Goal: Task Accomplishment & Management: Use online tool/utility

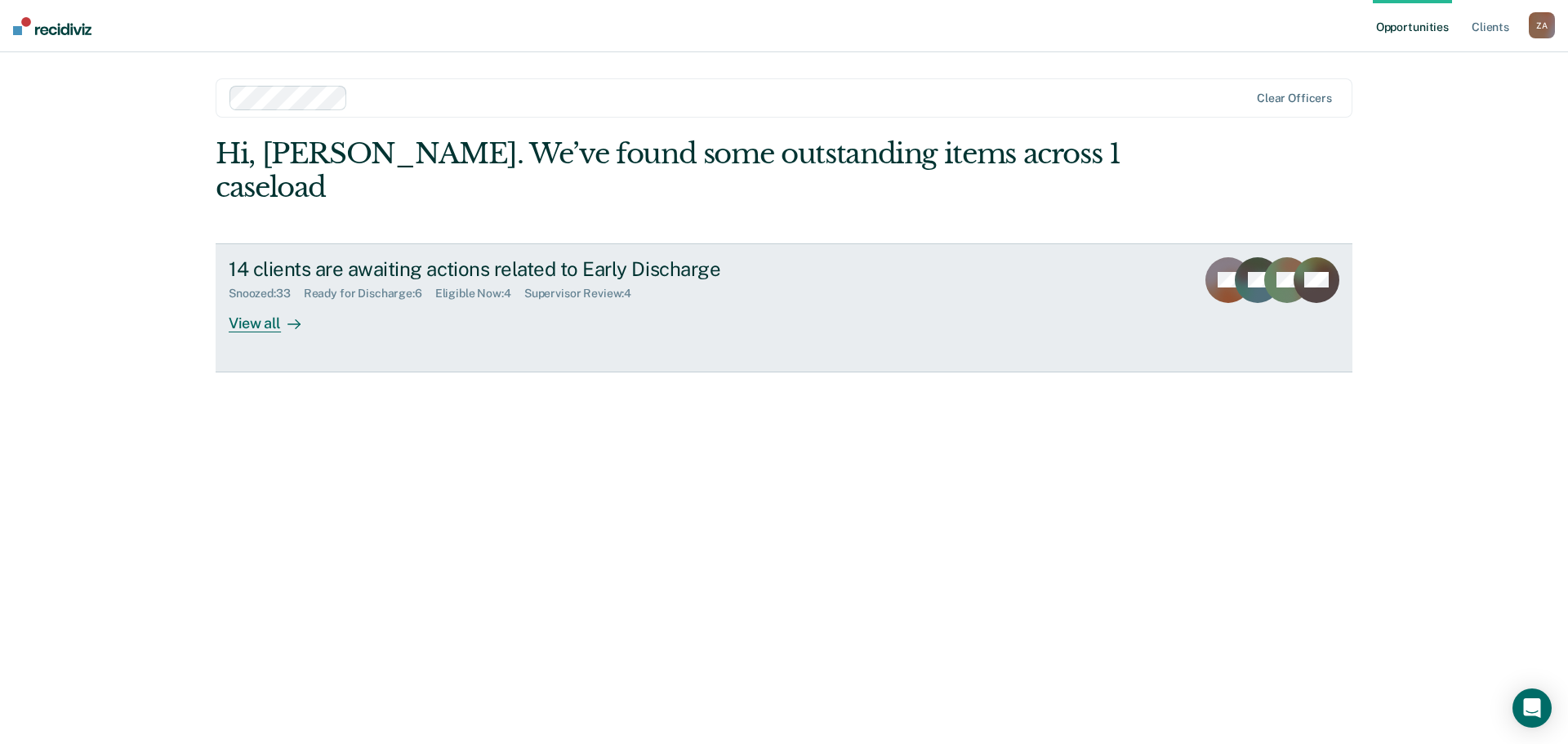
click at [271, 301] on div "View all" at bounding box center [274, 317] width 91 height 32
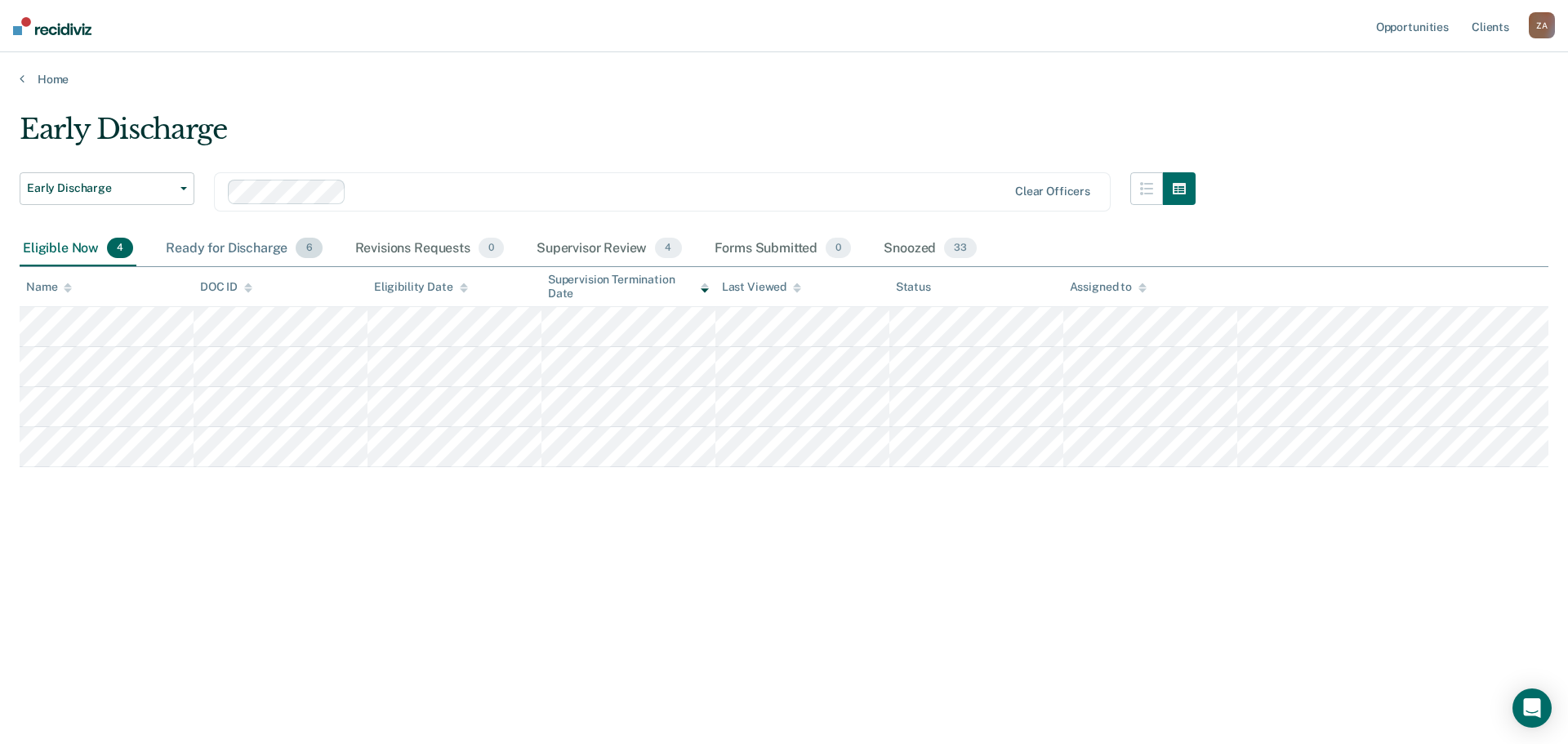
click at [242, 251] on div "Ready for Discharge 6" at bounding box center [244, 249] width 163 height 36
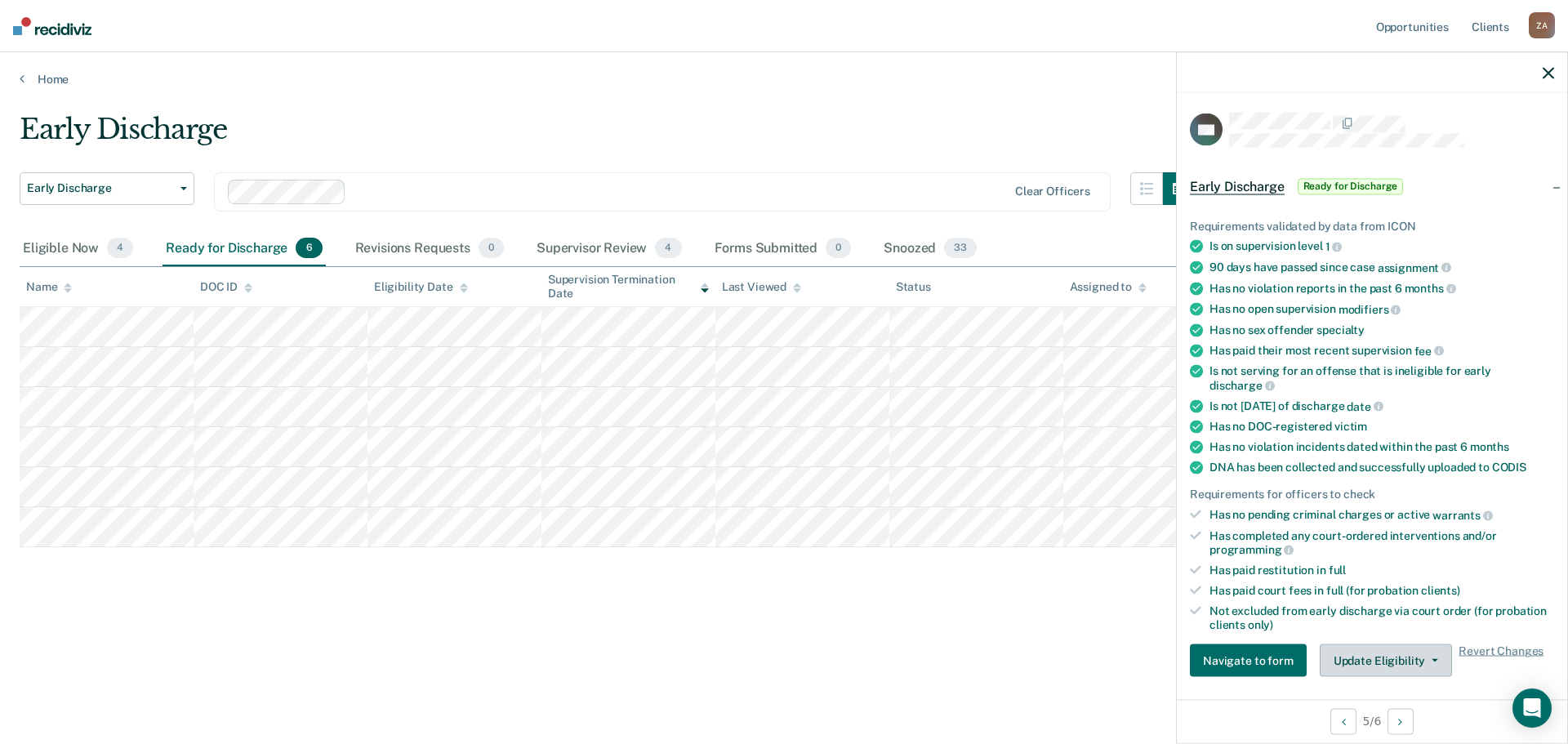
click at [1381, 667] on button "Update Eligibility" at bounding box center [1386, 660] width 132 height 33
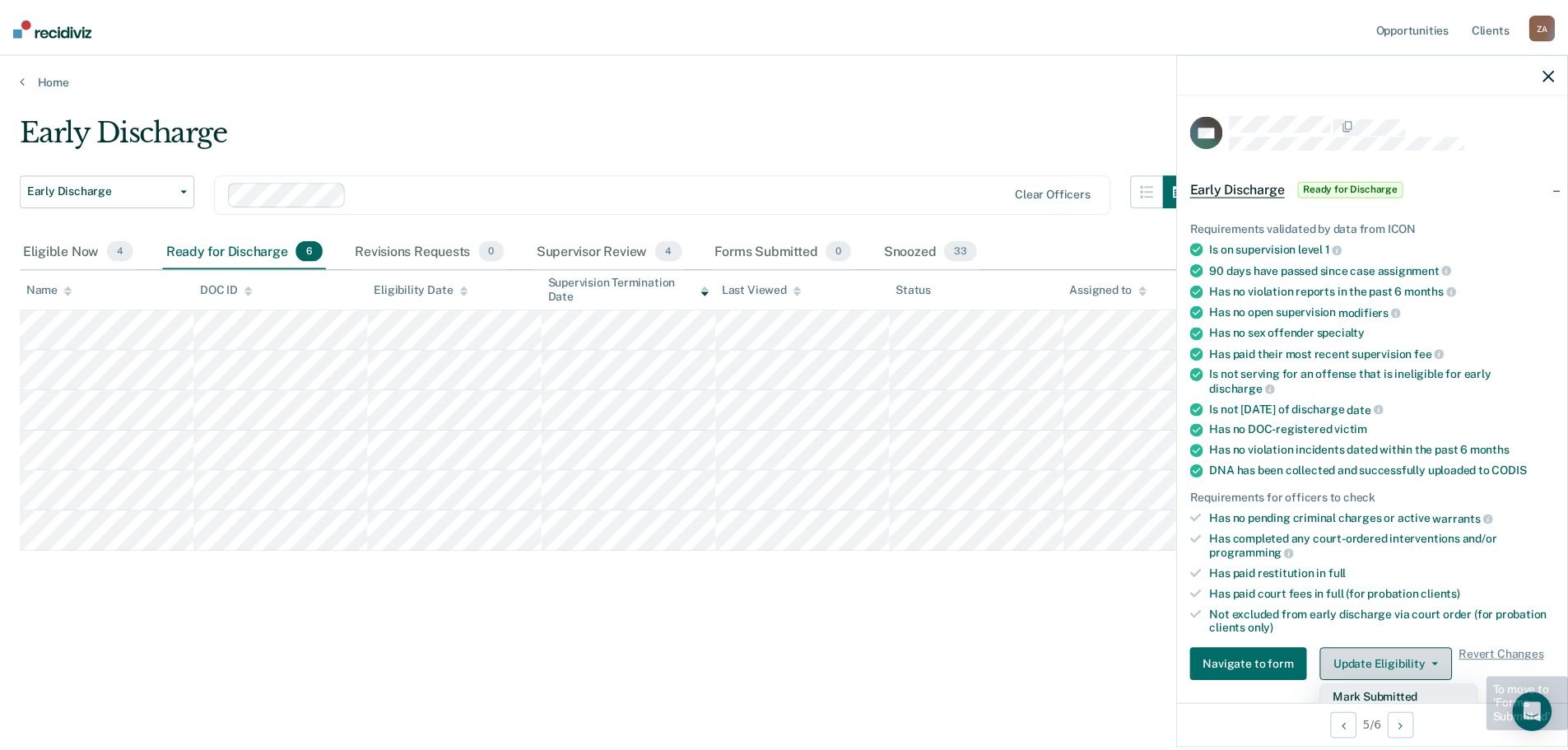
scroll to position [6, 0]
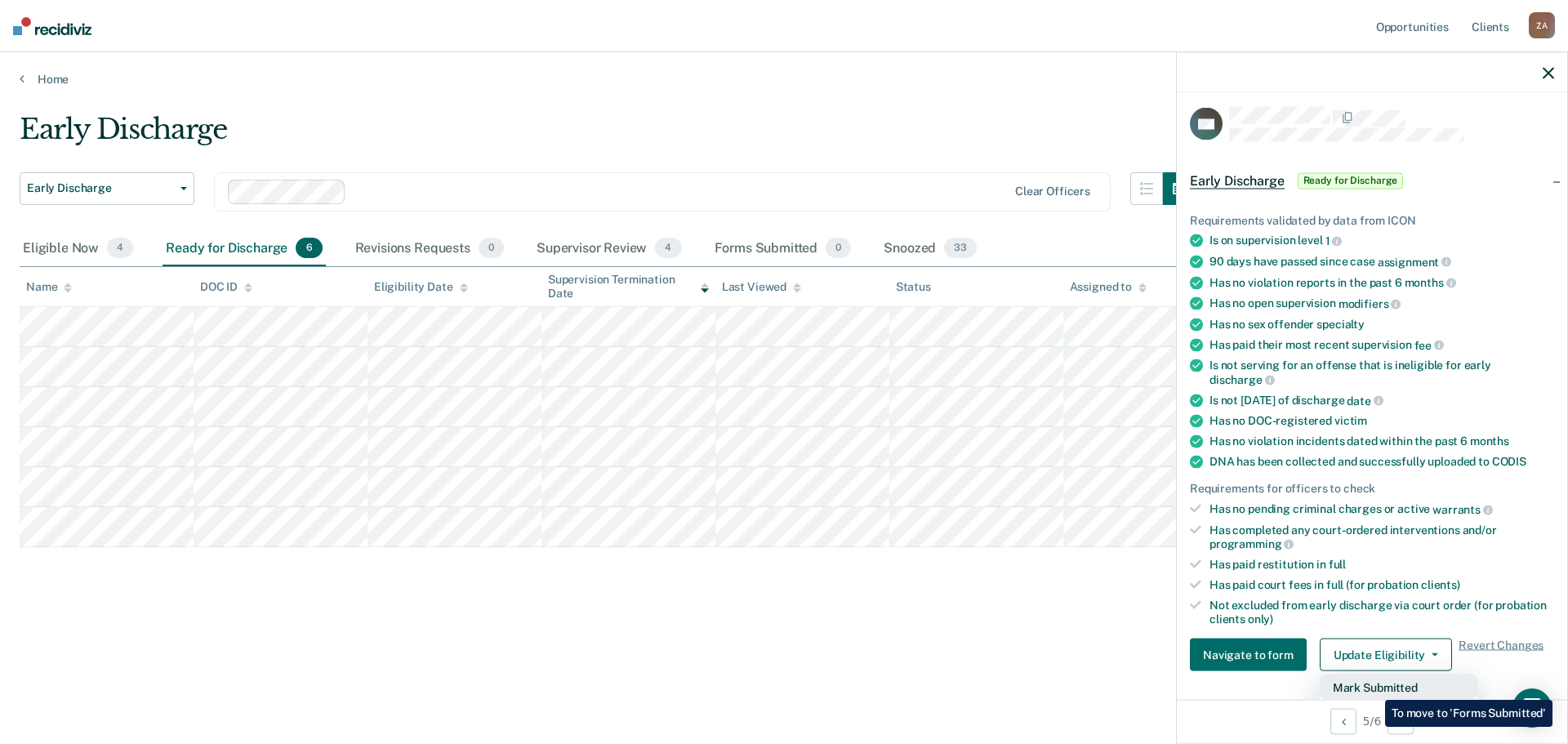
click at [1373, 688] on button "Mark Submitted" at bounding box center [1398, 688] width 157 height 26
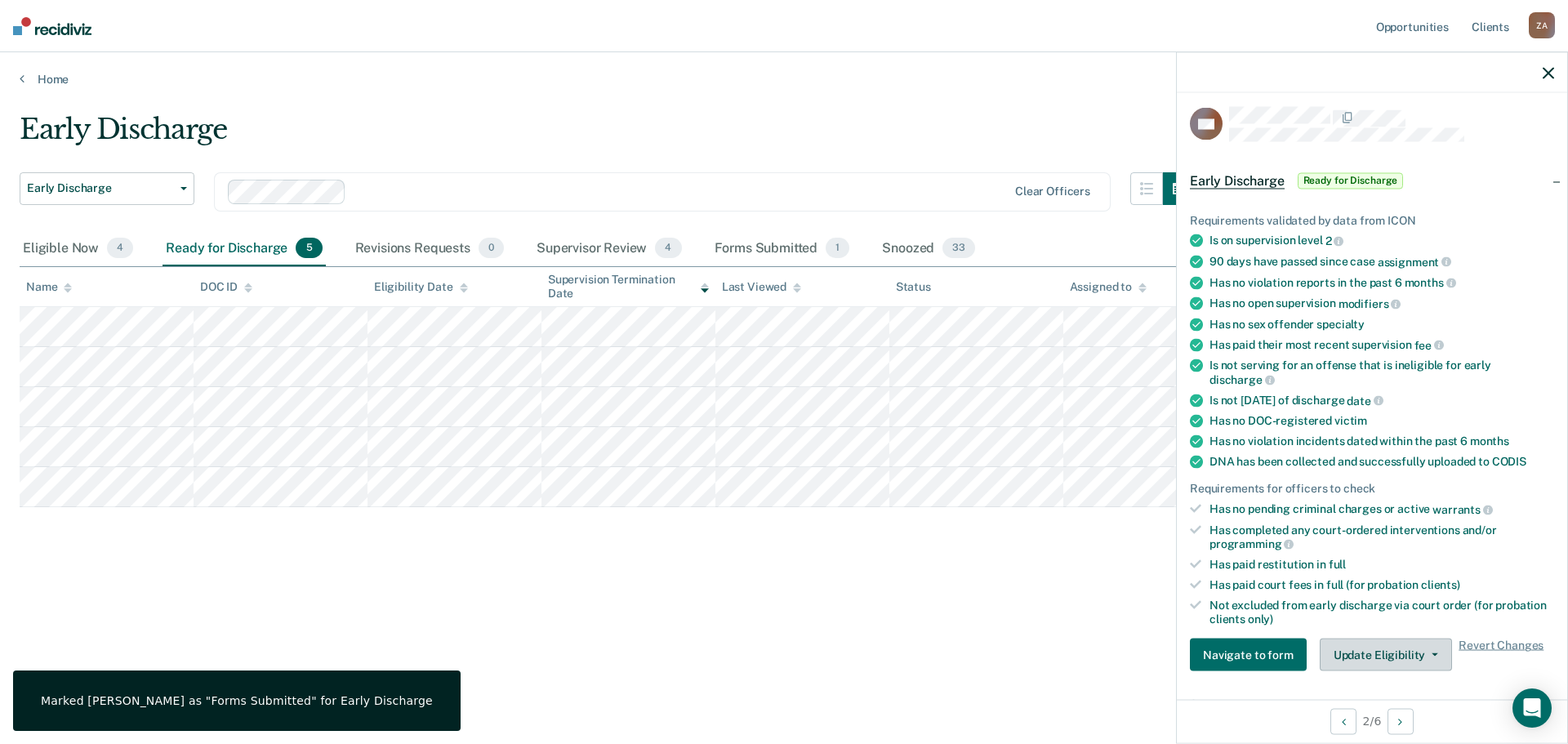
click at [1408, 648] on button "Update Eligibility" at bounding box center [1386, 654] width 132 height 33
click at [1411, 681] on button "Mark Submitted" at bounding box center [1398, 688] width 157 height 26
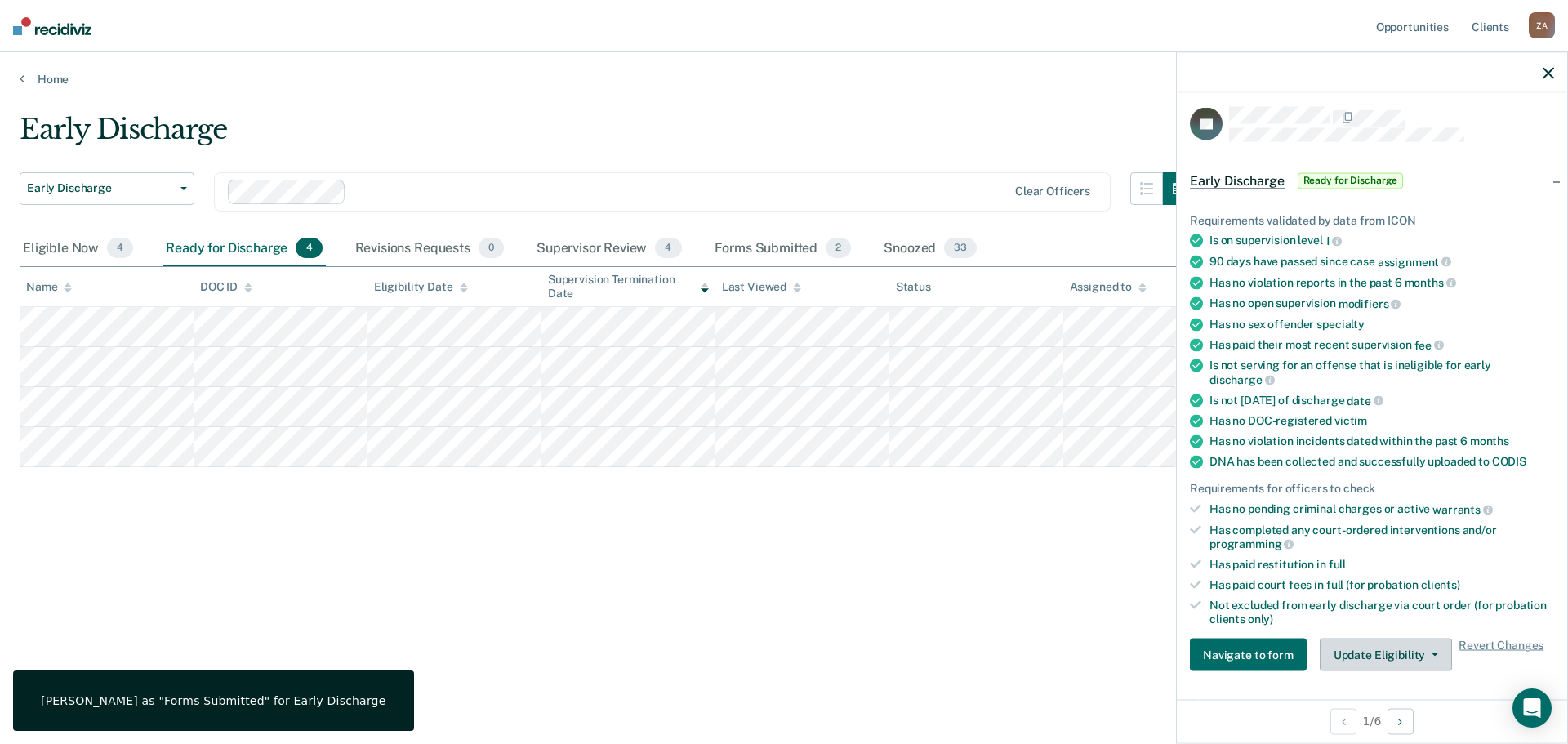
click at [1377, 667] on button "Update Eligibility" at bounding box center [1386, 654] width 132 height 33
click at [1381, 691] on button "Mark Submitted" at bounding box center [1398, 688] width 157 height 26
click at [1382, 645] on button "Update Eligibility" at bounding box center [1386, 654] width 132 height 33
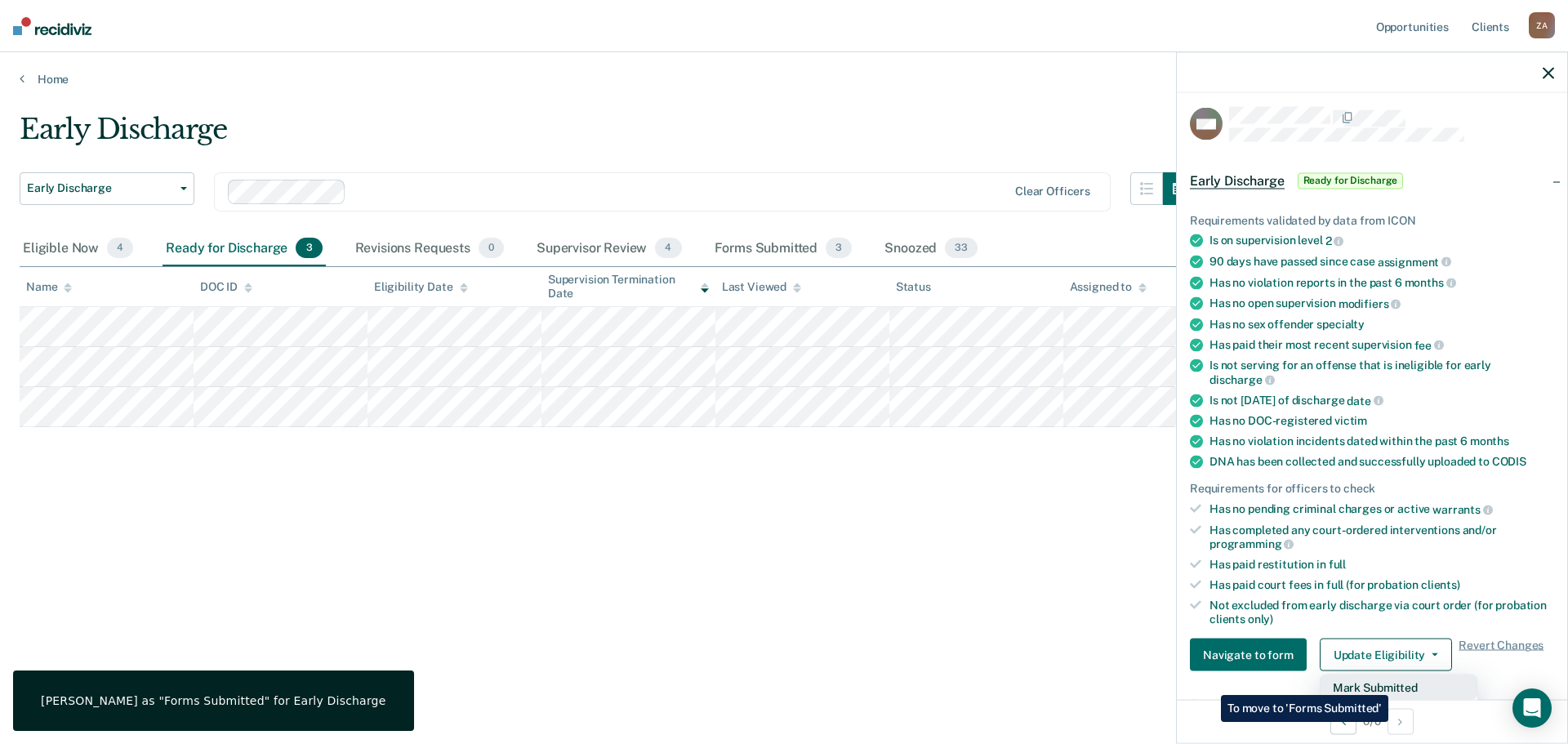
click at [1392, 682] on button "Mark Submitted" at bounding box center [1398, 688] width 157 height 26
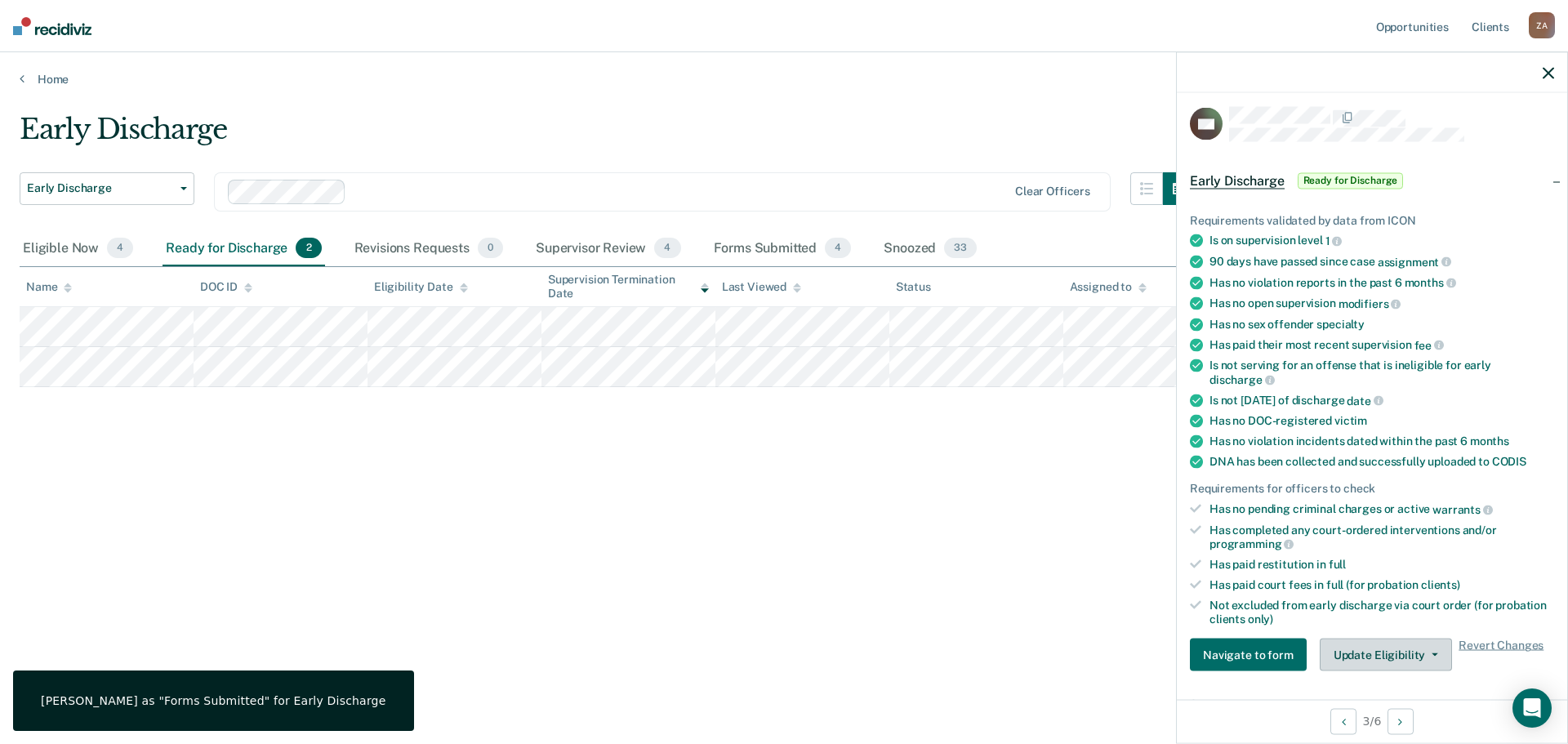
click at [1368, 646] on button "Update Eligibility" at bounding box center [1386, 654] width 132 height 33
click at [1387, 675] on button "Mark Submitted" at bounding box center [1398, 688] width 157 height 26
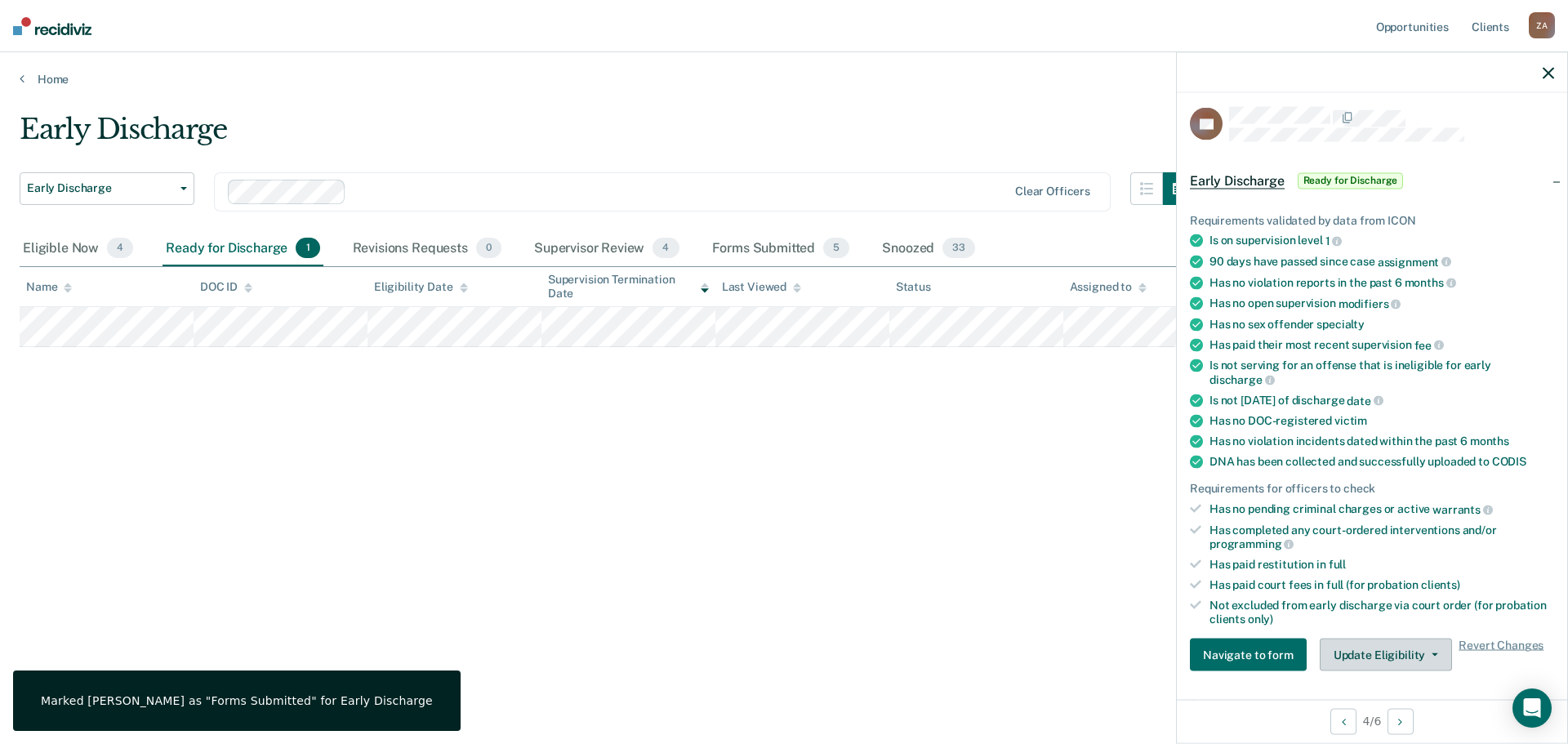
click at [1387, 657] on button "Update Eligibility" at bounding box center [1386, 654] width 132 height 33
click at [1387, 684] on button "Mark Submitted" at bounding box center [1398, 688] width 157 height 26
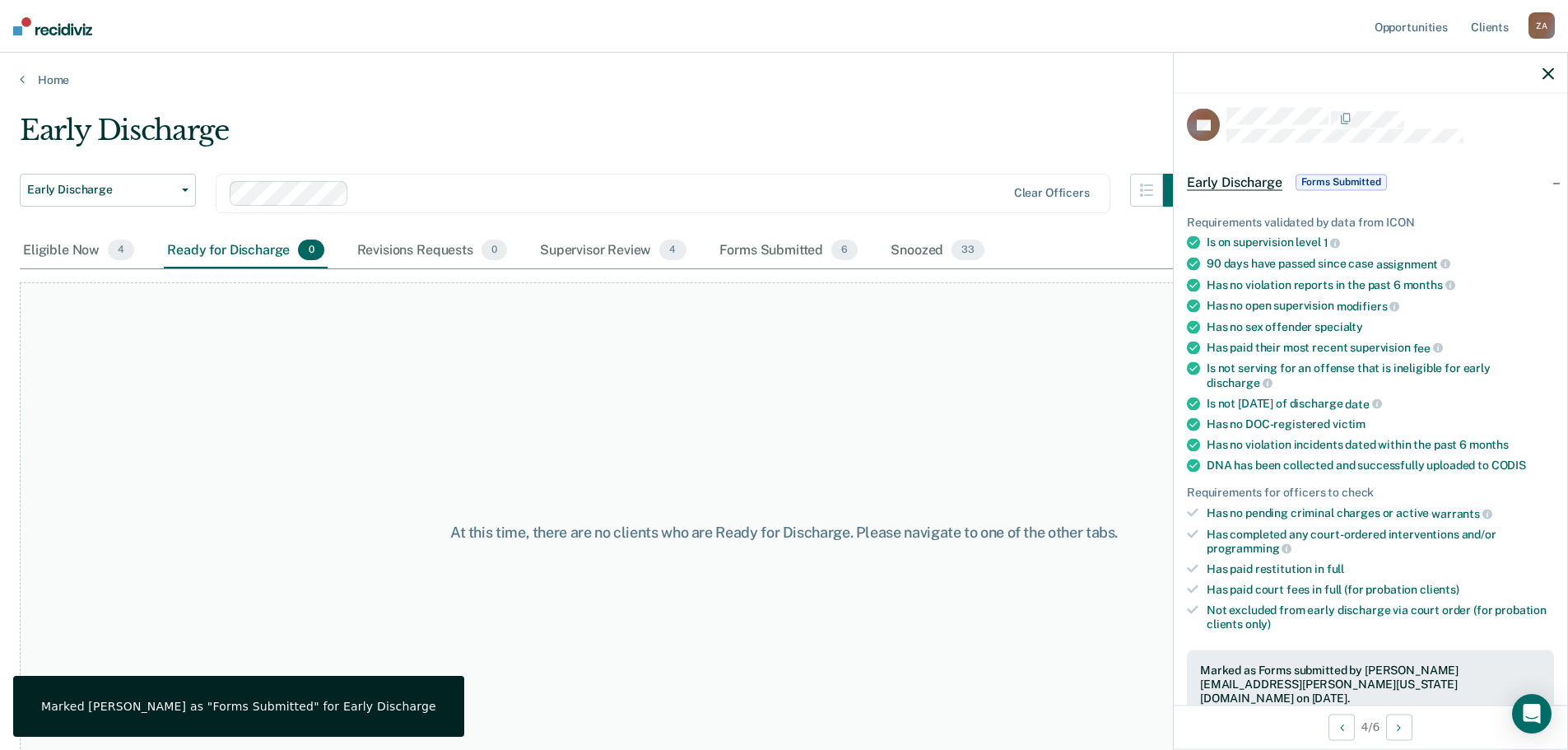
scroll to position [32, 0]
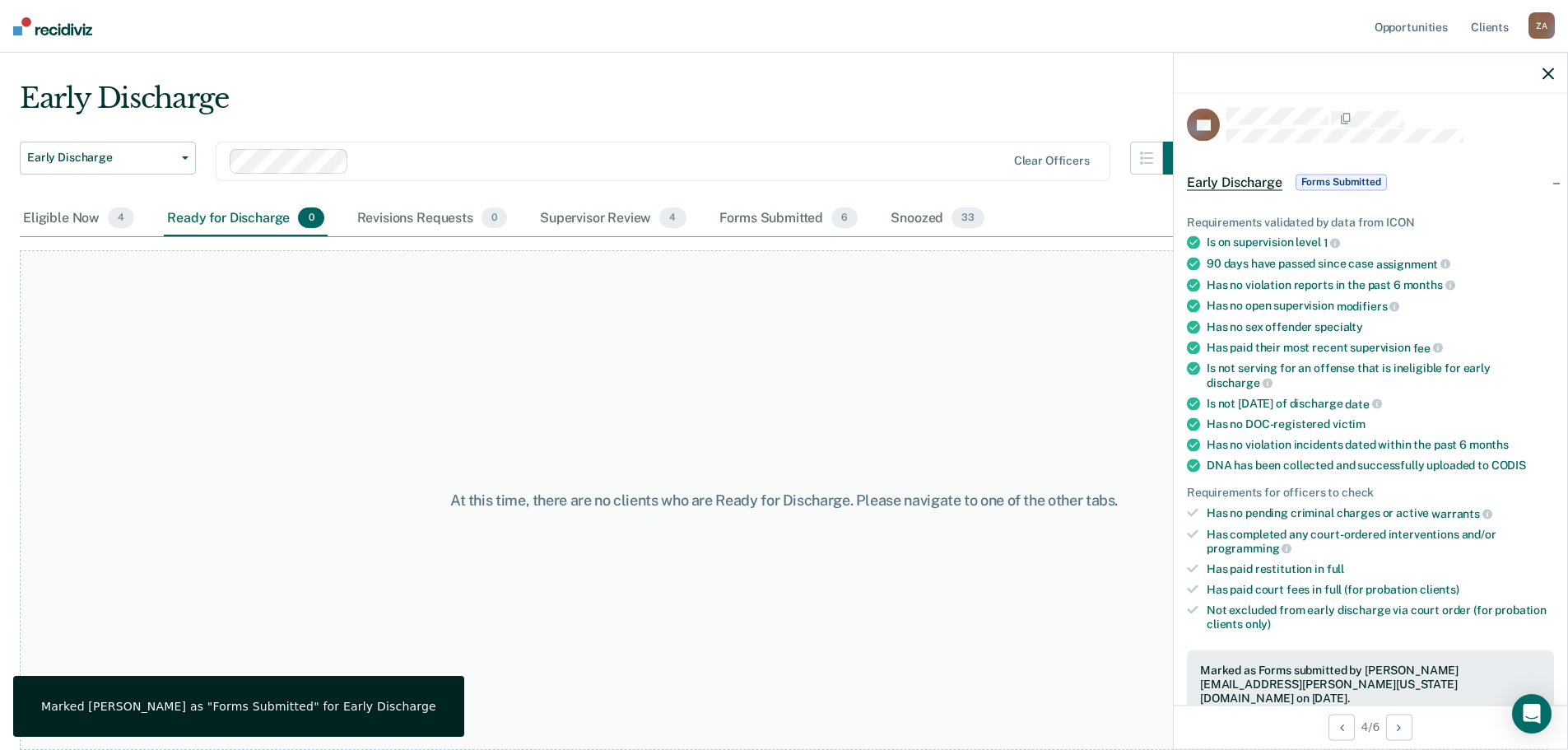
click at [1546, 66] on button "button" at bounding box center [1548, 73] width 12 height 14
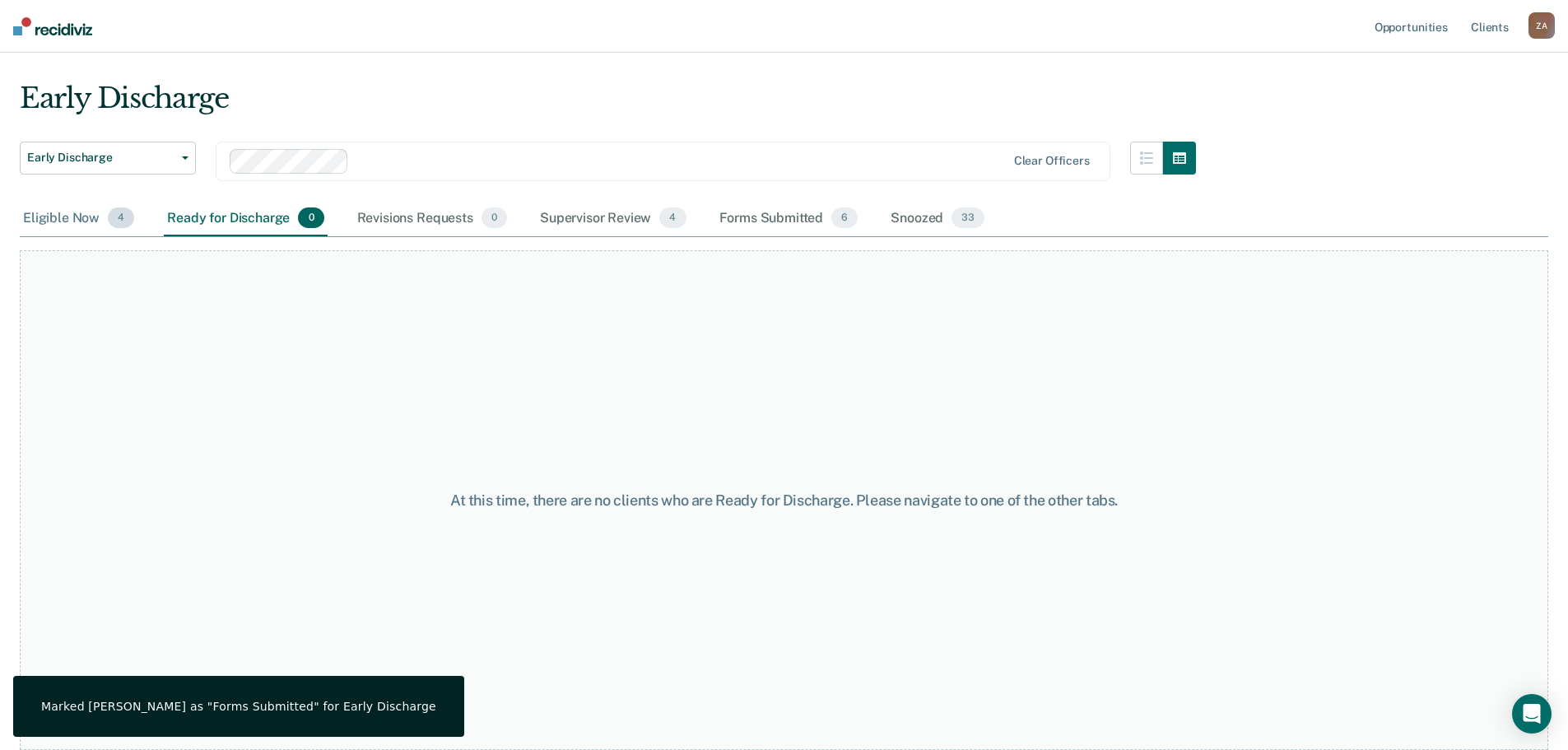
click at [39, 220] on div "Eligible Now 4" at bounding box center [78, 219] width 118 height 36
